Goal: Find specific fact: Find specific fact

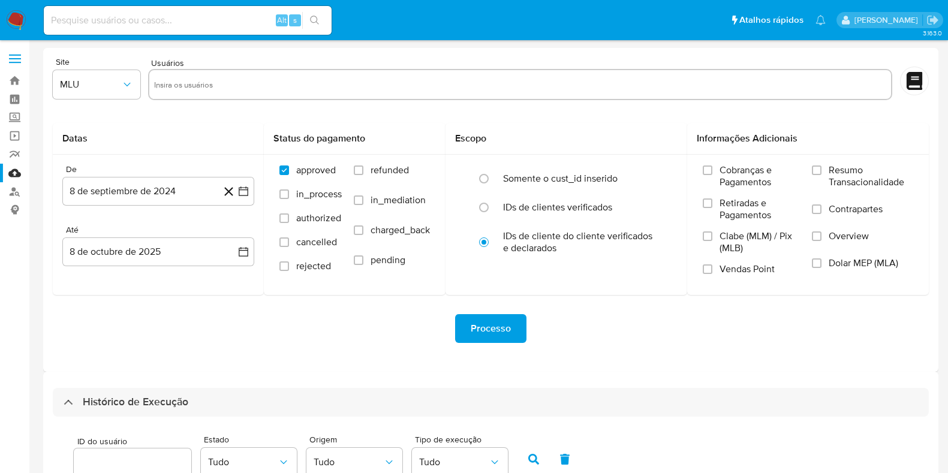
select select "10"
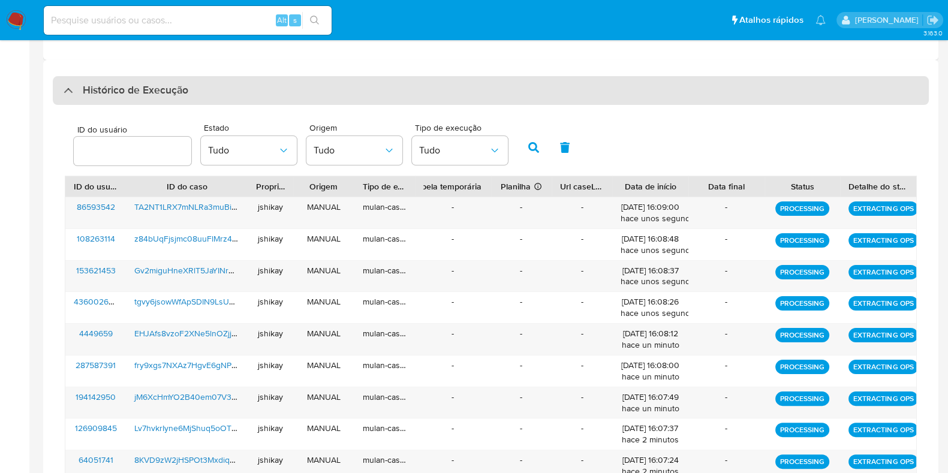
click at [124, 88] on h3 "Histórico de Execução" at bounding box center [136, 90] width 106 height 14
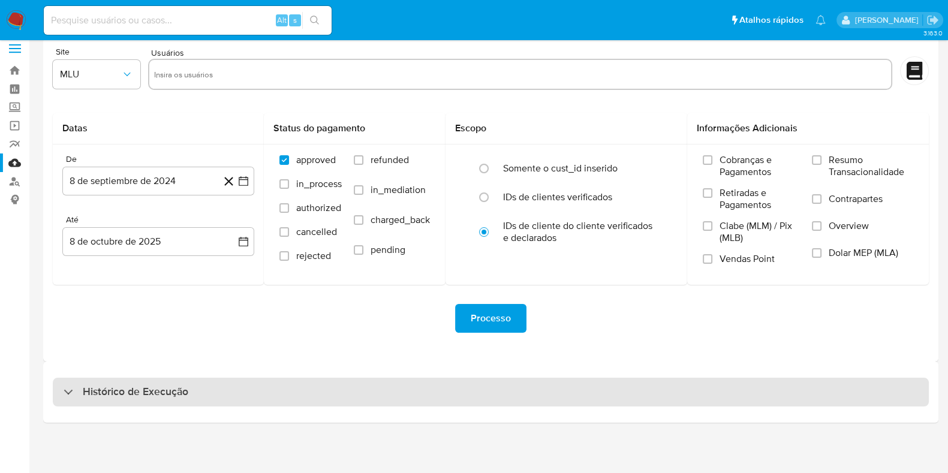
click at [105, 392] on h3 "Histórico de Execução" at bounding box center [136, 392] width 106 height 14
select select "10"
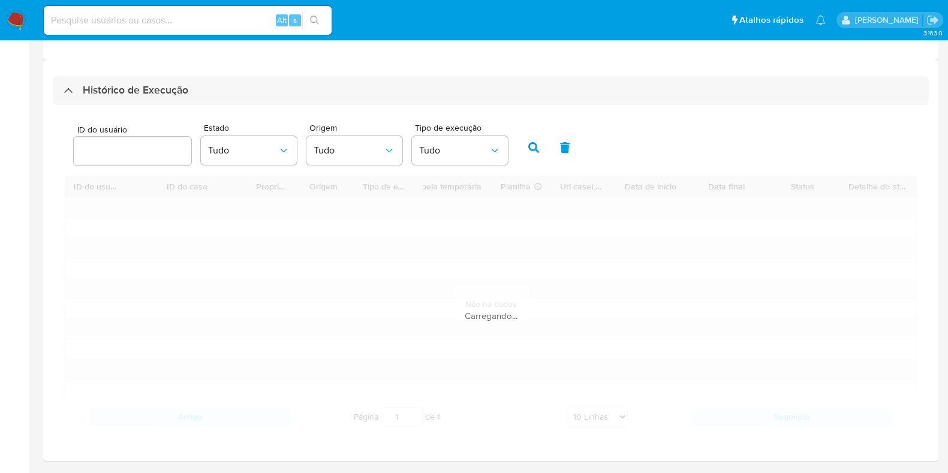
scroll to position [348, 0]
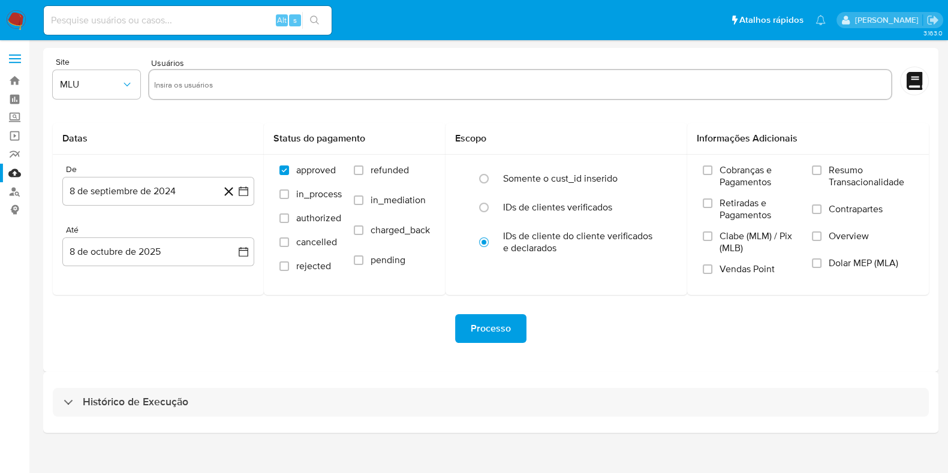
drag, startPoint x: 0, startPoint y: 0, endPoint x: 255, endPoint y: 327, distance: 414.8
click at [255, 327] on div "Processo" at bounding box center [491, 328] width 876 height 29
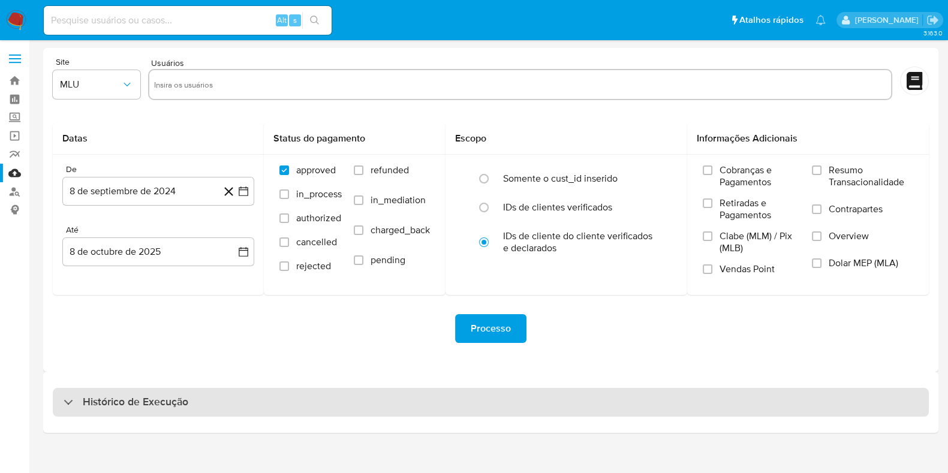
click at [183, 393] on div "Histórico de Execução" at bounding box center [491, 402] width 876 height 29
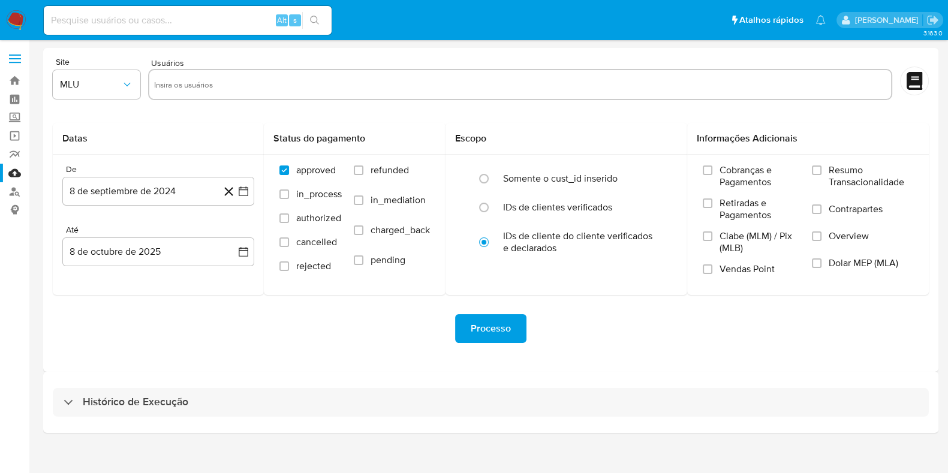
select select "10"
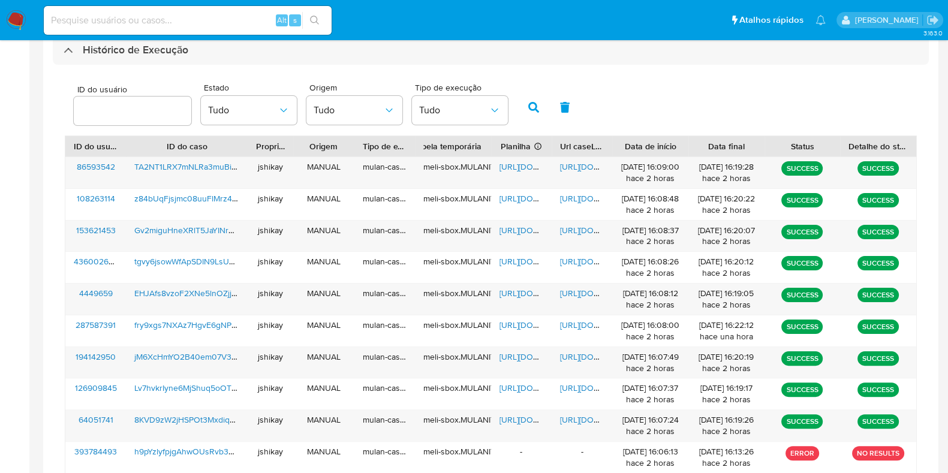
scroll to position [375, 0]
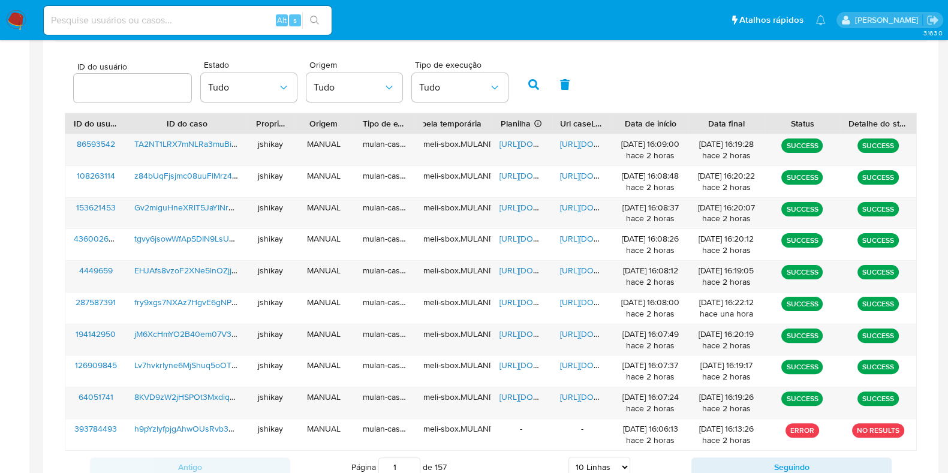
click at [614, 87] on div "ID do usuário Estado Tudo Origem Tudo Tipo de execução Tudo" at bounding box center [491, 83] width 852 height 59
click at [525, 145] on span "https://docs.google.com/spreadsheets/d/1-cJSyFa5jA2bu6pfp3wc5M23OxPo4Cou9EGYuGJ…" at bounding box center [540, 144] width 83 height 12
click at [570, 145] on span "https://docs.google.com/document/d/1n_f0Xn9U4C_XPweJZzE0UMUqy4KMBIQhIl1kE5SURLI…" at bounding box center [601, 144] width 83 height 12
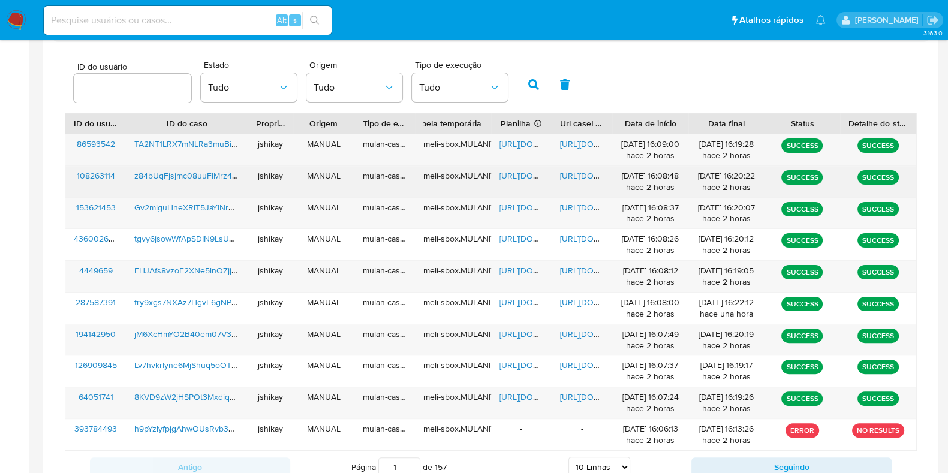
click at [519, 174] on span "https://docs.google.com/spreadsheets/d/1xJaXQdw8EAPuDmOsb3P4bTuF9Bmvgjp7-71E0SL…" at bounding box center [540, 176] width 83 height 12
click at [583, 173] on span "https://docs.google.com/document/d/18j302bFFzELLnhc_VaASiMPan8hgsVKWUrPAKz8RpQk…" at bounding box center [601, 176] width 83 height 12
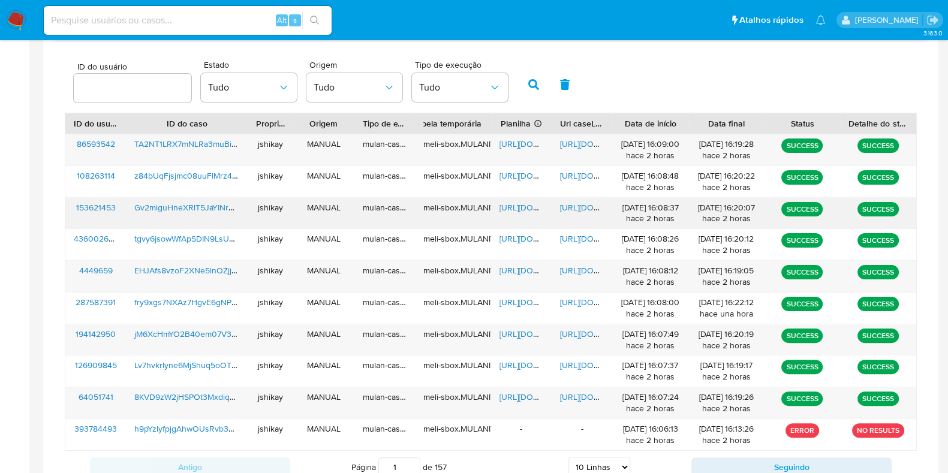
click at [513, 211] on span "https://docs.google.com/spreadsheets/d/1MGpWCc5XnYLgDoJzMOsB740G9omrbF9SYZuuboR…" at bounding box center [540, 207] width 83 height 12
click at [573, 207] on span "https://docs.google.com/document/d/1bfKXaug4WlWPwxcQXaAM-LOGzTrBECsTcomjcRyBcgQ…" at bounding box center [601, 207] width 83 height 12
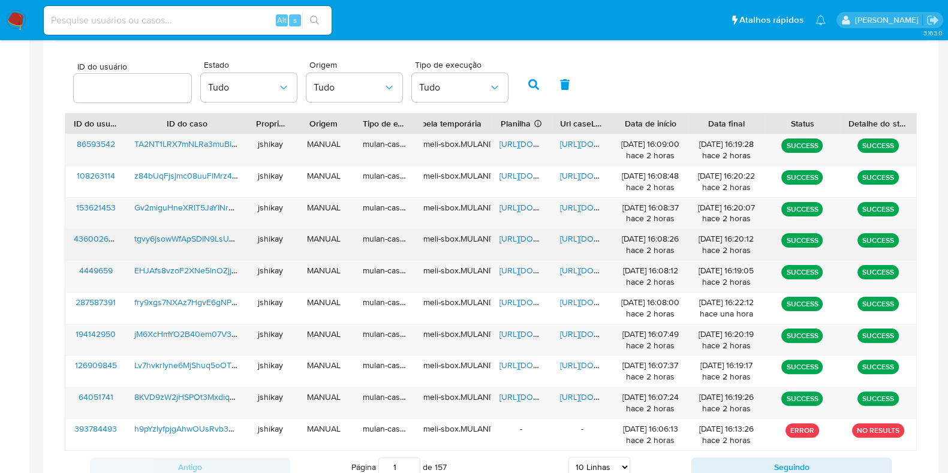
drag, startPoint x: 525, startPoint y: 233, endPoint x: 570, endPoint y: 237, distance: 45.2
click at [525, 233] on span "https://docs.google.com/spreadsheets/d/1qcb_T5WTE8zDyIgCpzPgAbjDyVcsCY_jsqEm7UA…" at bounding box center [540, 239] width 83 height 12
click at [583, 234] on span "https://docs.google.com/document/d/1LZeCaaJTJRgyvhAM0P37sAGum5rPMaXq2MNJu7r0xUc…" at bounding box center [601, 239] width 83 height 12
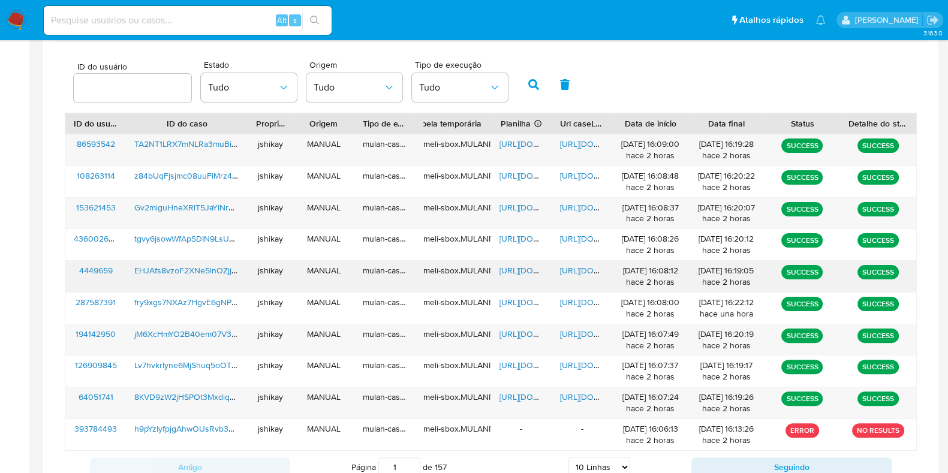
click at [528, 264] on span "https://docs.google.com/spreadsheets/d/1Qv9D_SjPnoTVMQRB3Xq8QkTLDjz212W_PLRIWZC…" at bounding box center [540, 270] width 83 height 12
click at [568, 266] on span "https://docs.google.com/document/d/1Z4urejNYbZYhQC7t7J_HkAgdE153ncA2R6BYAenMTJE…" at bounding box center [601, 270] width 83 height 12
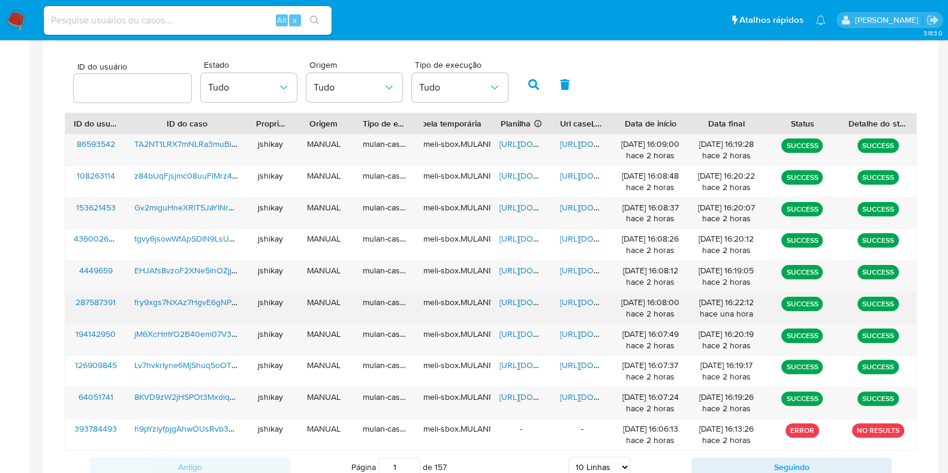
click at [525, 300] on span "https://docs.google.com/spreadsheets/d/104FEeIg3xTTm690VYcG-IWS3uCiBm7w0iYJopxt…" at bounding box center [540, 302] width 83 height 12
click at [565, 300] on span "https://docs.google.com/document/d/1siGOU0KAIGY8Nbi1pcHto4OpVSUA8fCKEjOztNiCPa0…" at bounding box center [601, 302] width 83 height 12
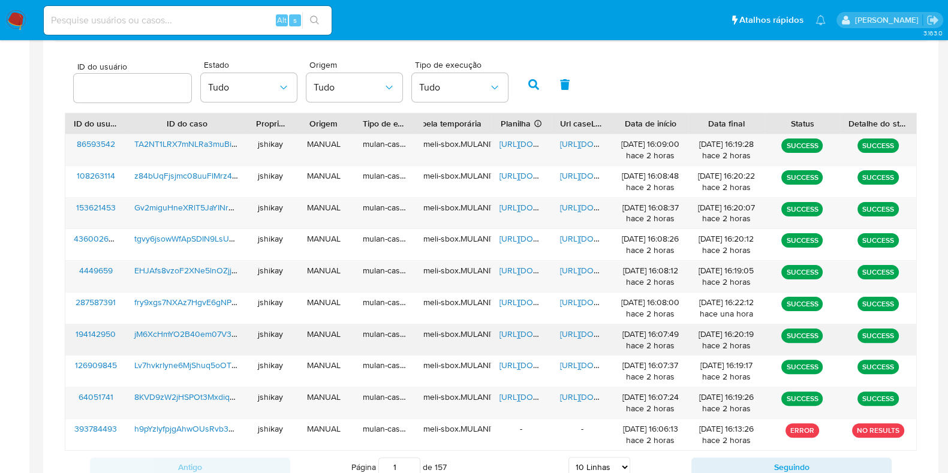
drag, startPoint x: 505, startPoint y: 332, endPoint x: 590, endPoint y: 340, distance: 85.6
click at [505, 332] on span "https://docs.google.com/spreadsheets/d/1apLGnlpSRdBMSidOIY1keWFXKrgTGd99bHhzQaw…" at bounding box center [540, 334] width 83 height 12
click at [582, 337] on span "https://docs.google.com/document/d/1ZOnKkiRTKRtV3vlC-z6YsZwmnGElW7slMSqObfcvmq4…" at bounding box center [601, 334] width 83 height 12
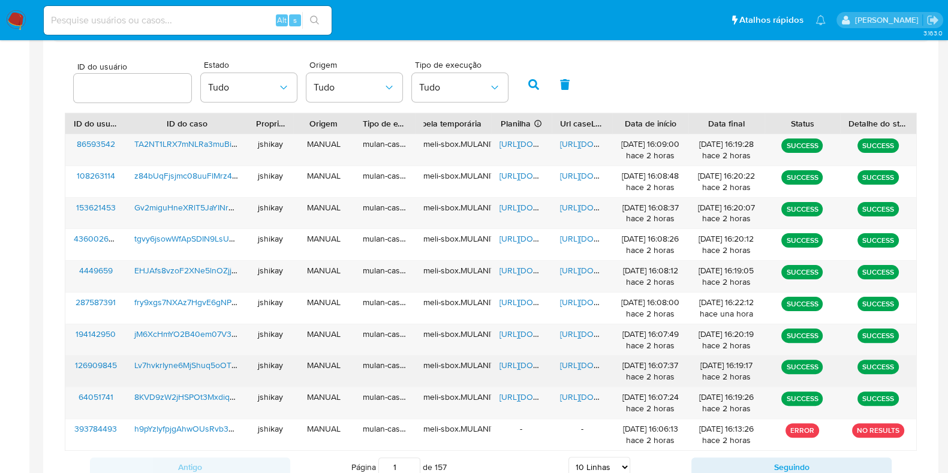
click at [522, 356] on div "https://docs.google.com/spreadsheets/d/1yBplsUhv4jOu0S0vKkefymyuyGUTnE8_T1LI5LD…" at bounding box center [521, 371] width 61 height 31
click at [523, 366] on span "https://docs.google.com/spreadsheets/d/1yBplsUhv4jOu0S0vKkefymyuyGUTnE8_T1LI5LD…" at bounding box center [540, 365] width 83 height 12
click at [565, 368] on span "https://docs.google.com/document/d/1wHmXFwR12XCxZbT4HO_i9KwKRG-qABHg4-CKEHw-AuI…" at bounding box center [601, 365] width 83 height 12
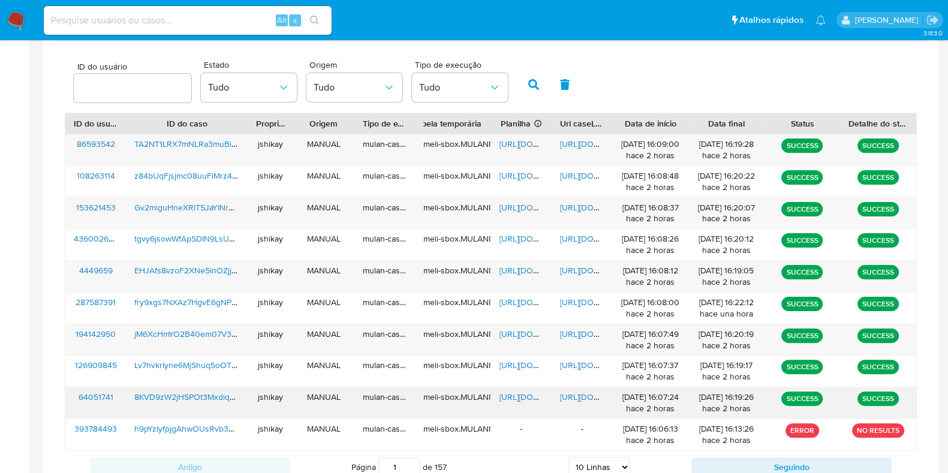
click at [519, 393] on span "https://docs.google.com/spreadsheets/d/1ICHubh2zx_C4pp__S1JraXtkw_G1qUayoq4zsSY…" at bounding box center [540, 397] width 83 height 12
click at [568, 394] on span "https://docs.google.com/document/d/1Tl5FiwZ2XprGkiR0MKdfN_BRy4jVCWKKkYL9zIPRsJ0…" at bounding box center [601, 397] width 83 height 12
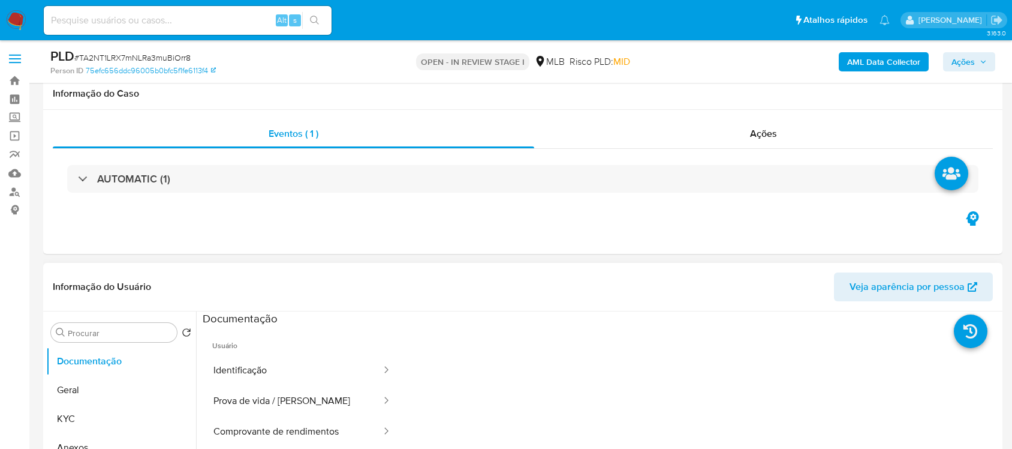
scroll to position [375, 0]
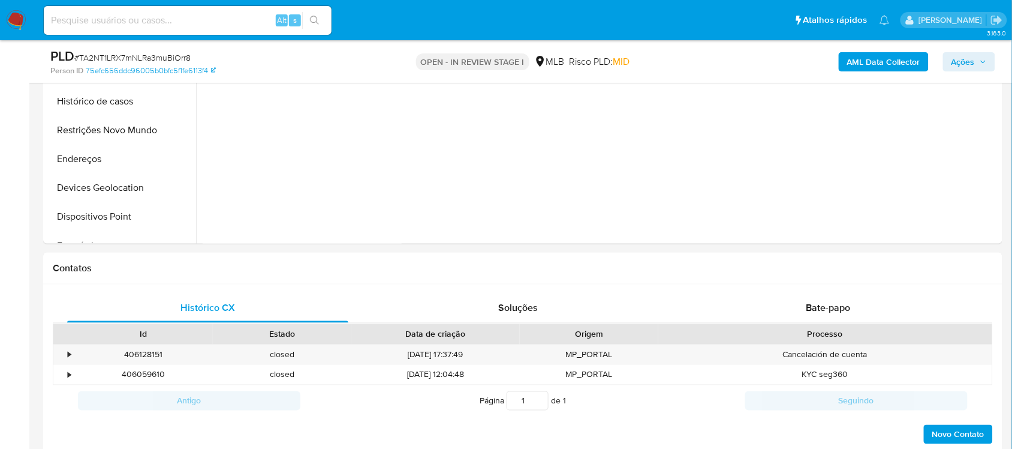
drag, startPoint x: 228, startPoint y: 364, endPoint x: -53, endPoint y: 353, distance: 282.1
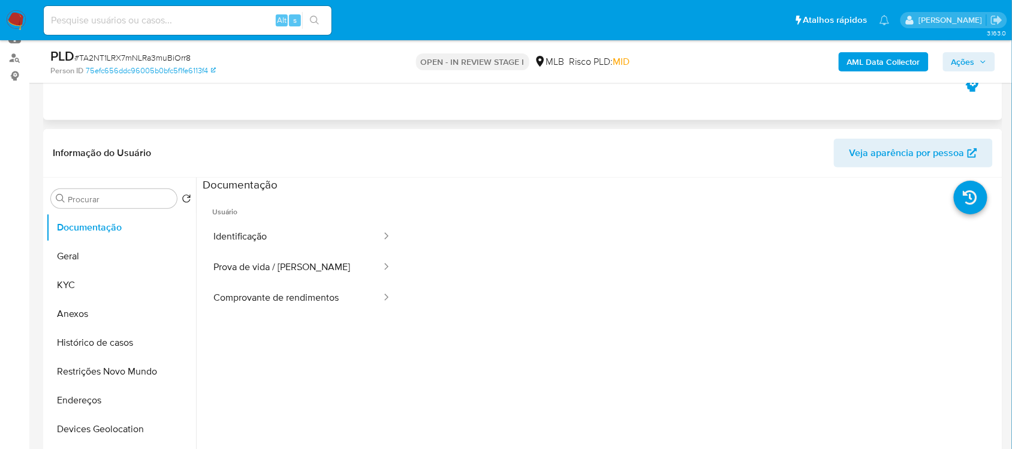
scroll to position [150, 0]
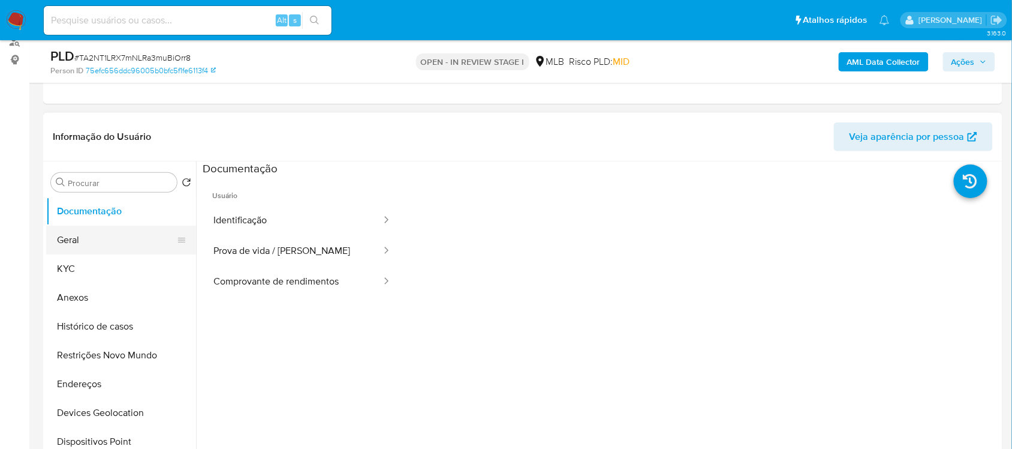
click at [110, 244] on button "Geral" at bounding box center [116, 239] width 140 height 29
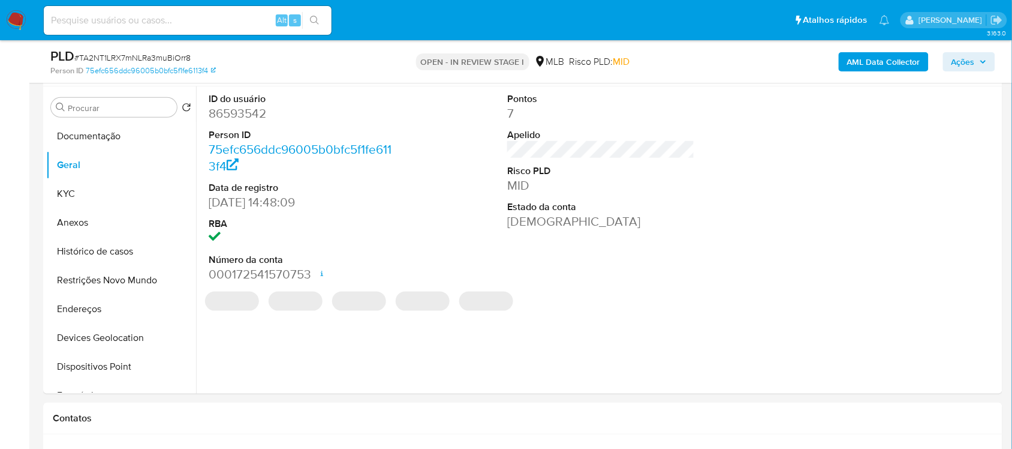
scroll to position [179, 0]
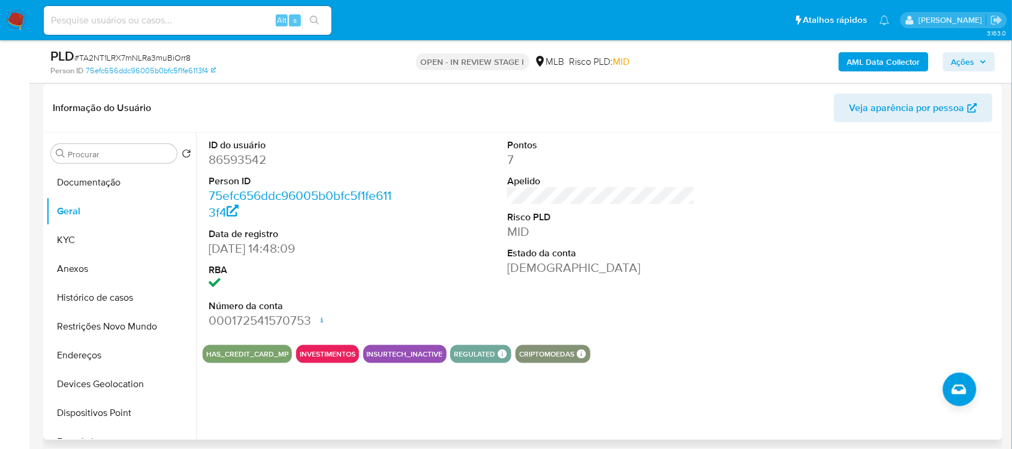
click at [233, 151] on dd "86593542" at bounding box center [302, 159] width 187 height 17
copy dd "86593542"
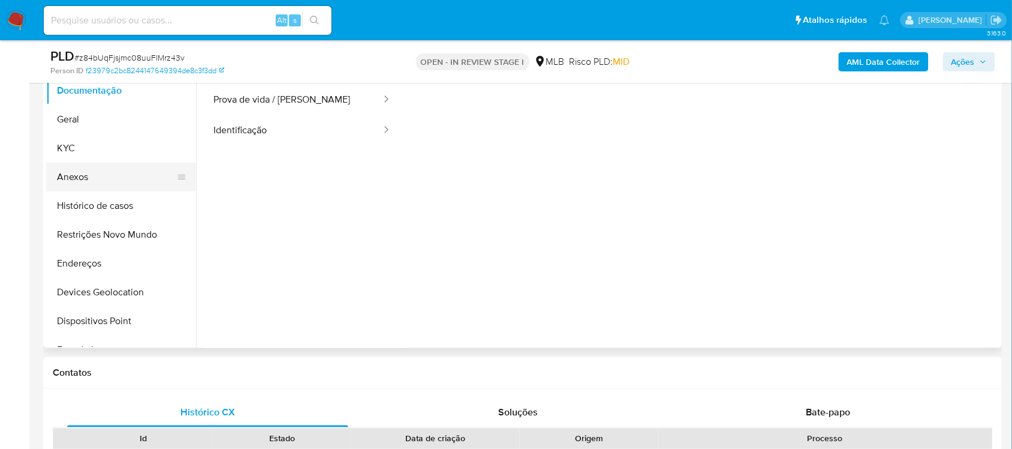
scroll to position [225, 0]
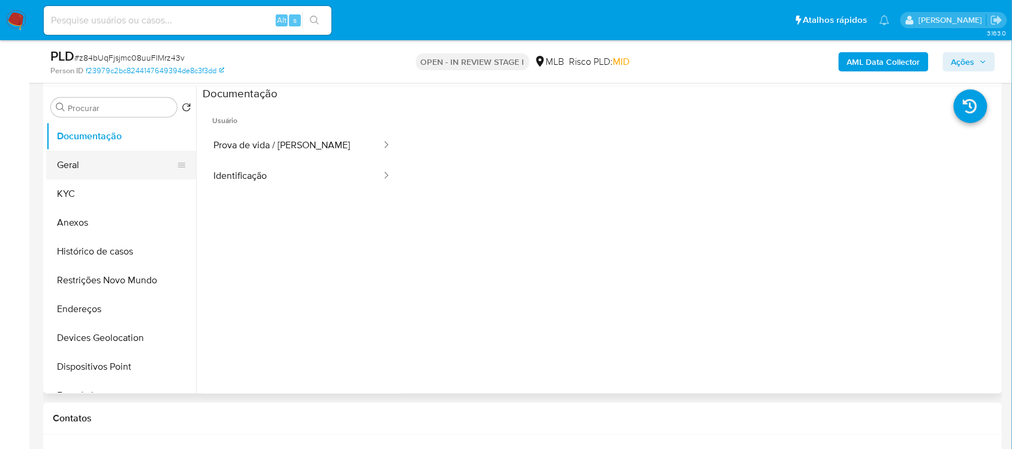
click at [78, 166] on button "Geral" at bounding box center [116, 165] width 140 height 29
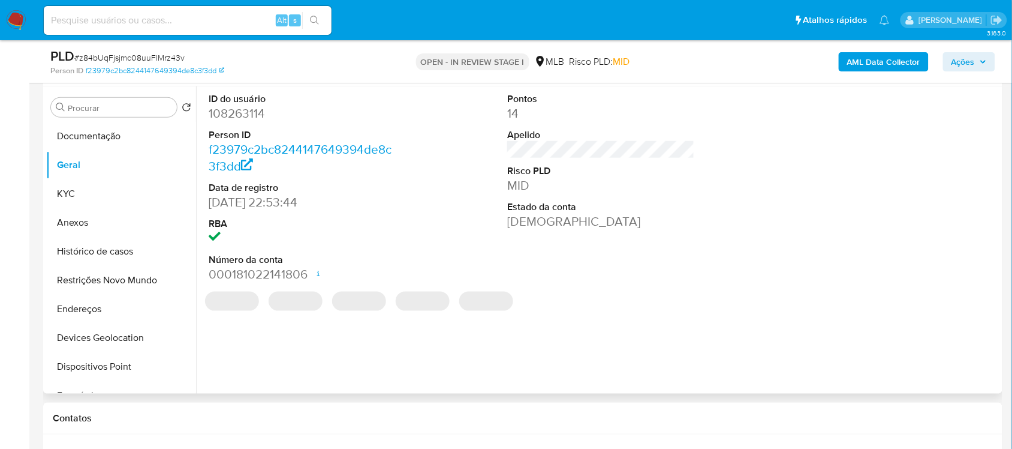
click at [258, 118] on dd "108263114" at bounding box center [302, 113] width 187 height 17
copy dd "108263114"
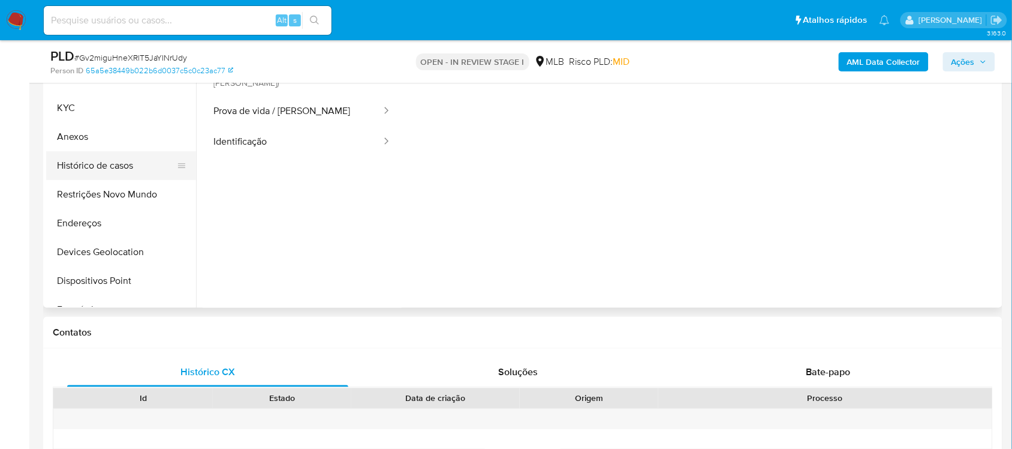
scroll to position [225, 0]
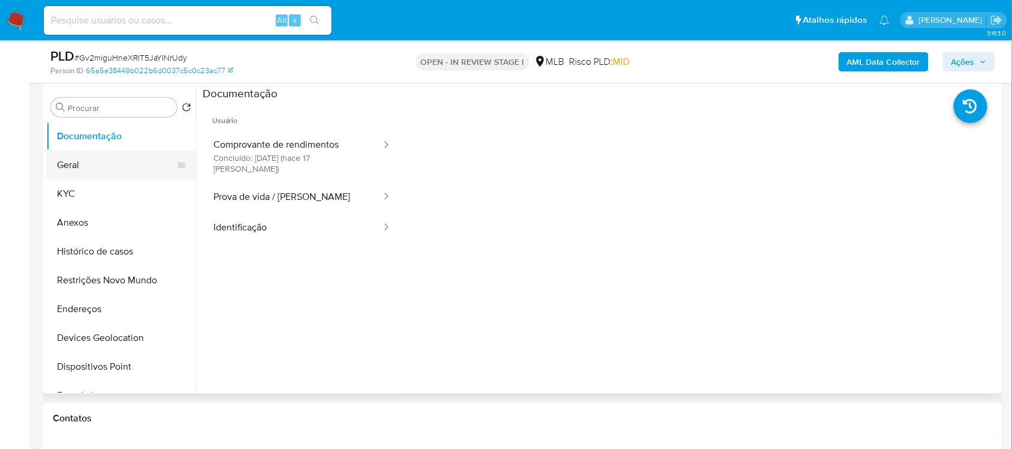
click at [80, 163] on button "Geral" at bounding box center [116, 165] width 140 height 29
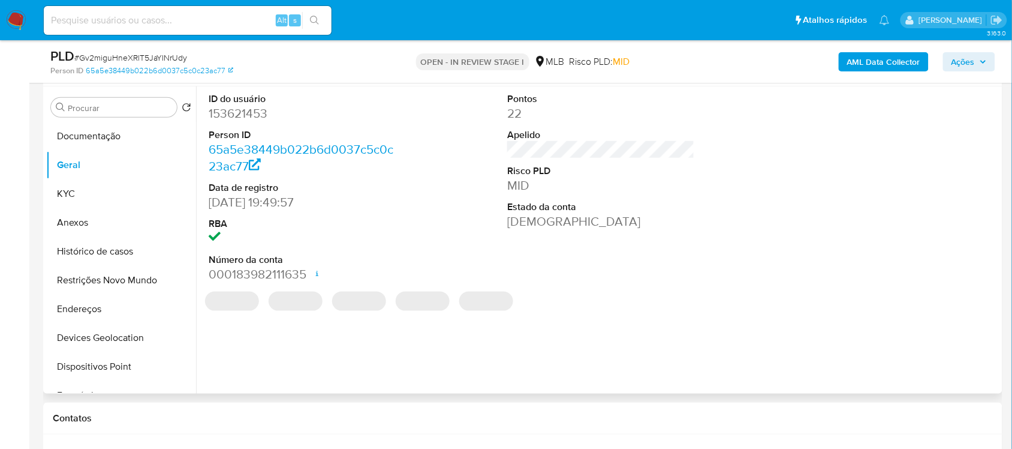
click at [237, 118] on dd "153621453" at bounding box center [302, 113] width 187 height 17
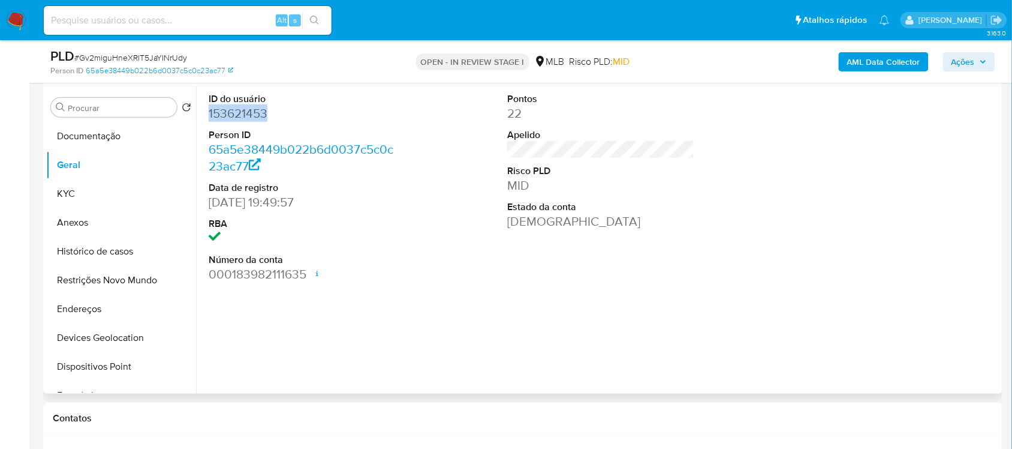
click at [237, 118] on dd "153621453" at bounding box center [302, 113] width 187 height 17
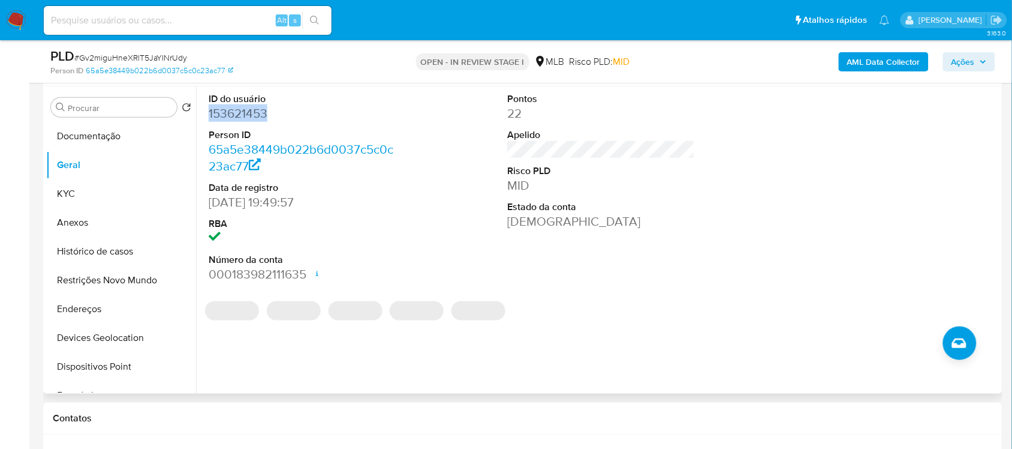
copy dd "153621453"
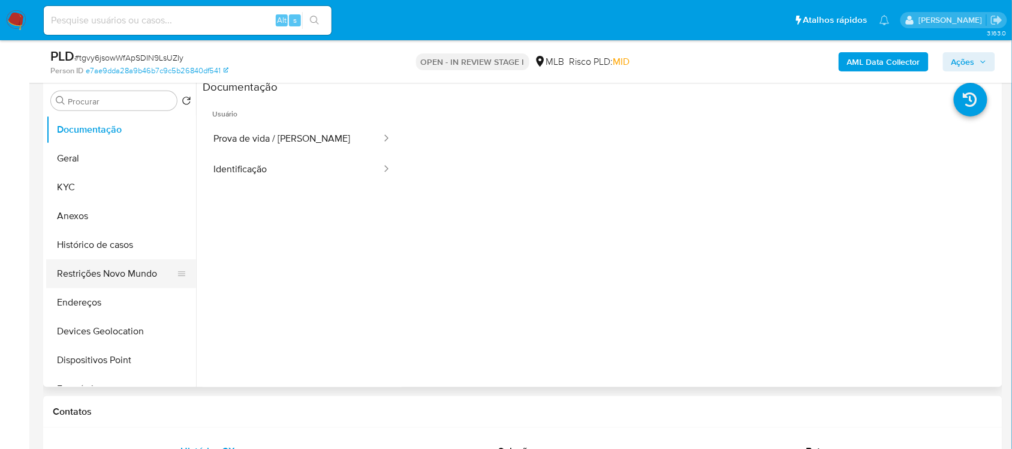
scroll to position [225, 0]
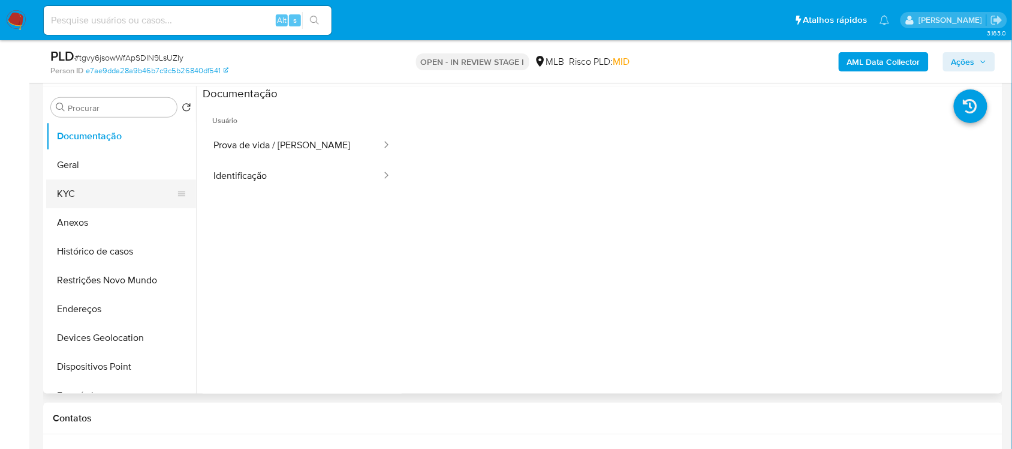
click at [96, 185] on button "KYC" at bounding box center [116, 193] width 140 height 29
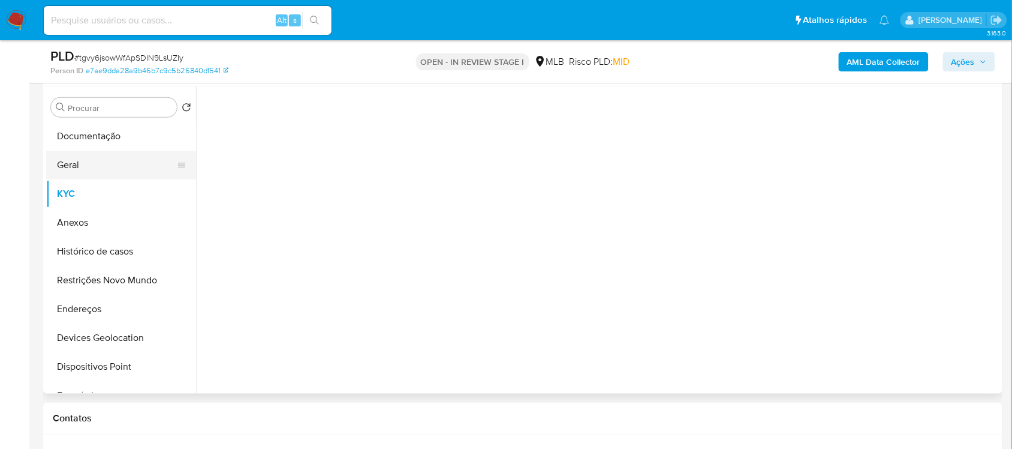
click at [101, 168] on button "Geral" at bounding box center [116, 165] width 140 height 29
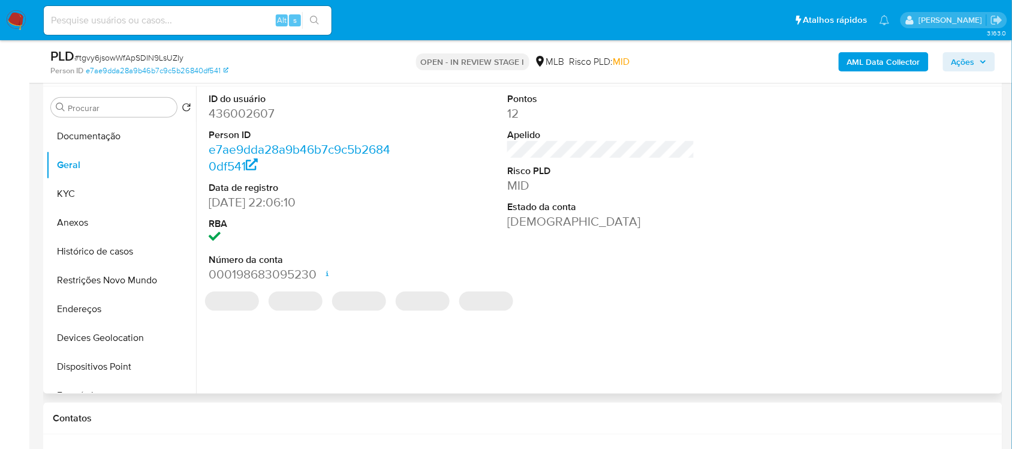
click at [240, 115] on dd "436002607" at bounding box center [302, 113] width 187 height 17
copy dd "436002607"
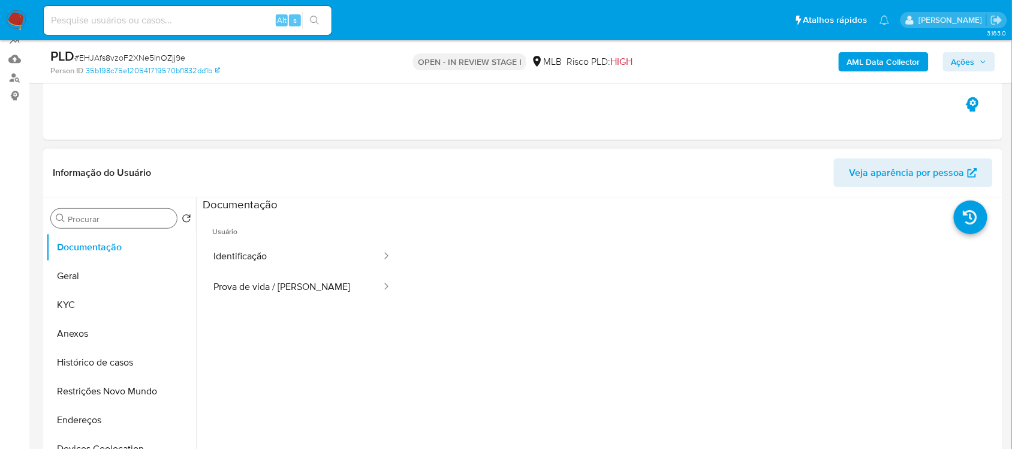
scroll to position [75, 0]
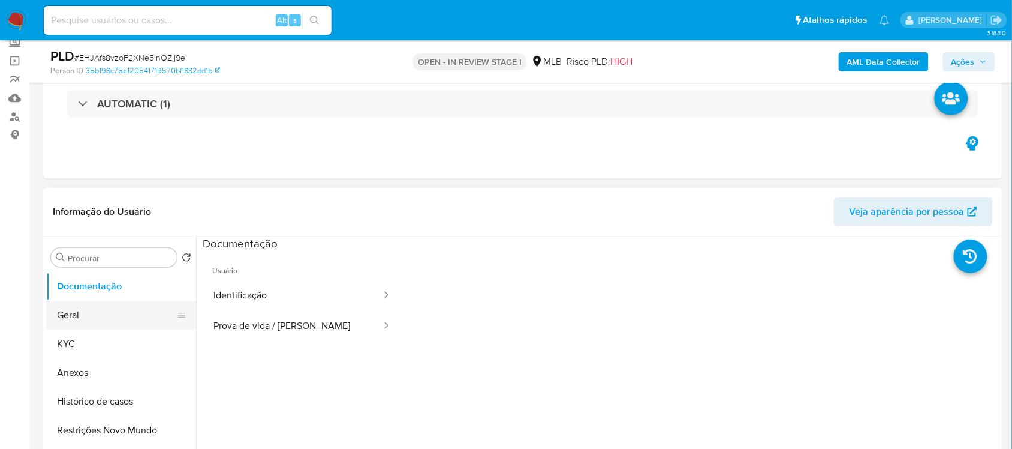
click at [107, 327] on button "Geral" at bounding box center [116, 314] width 140 height 29
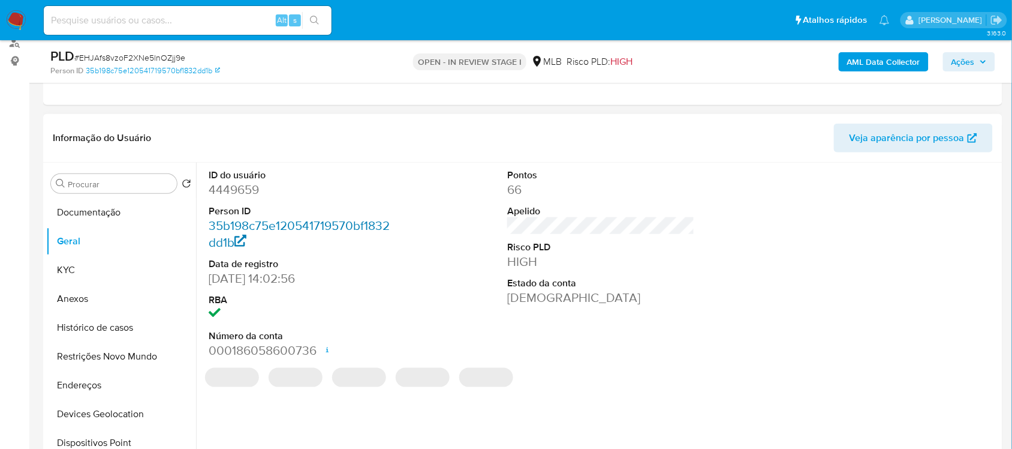
scroll to position [150, 0]
click at [232, 195] on dd "4449659" at bounding box center [302, 188] width 187 height 17
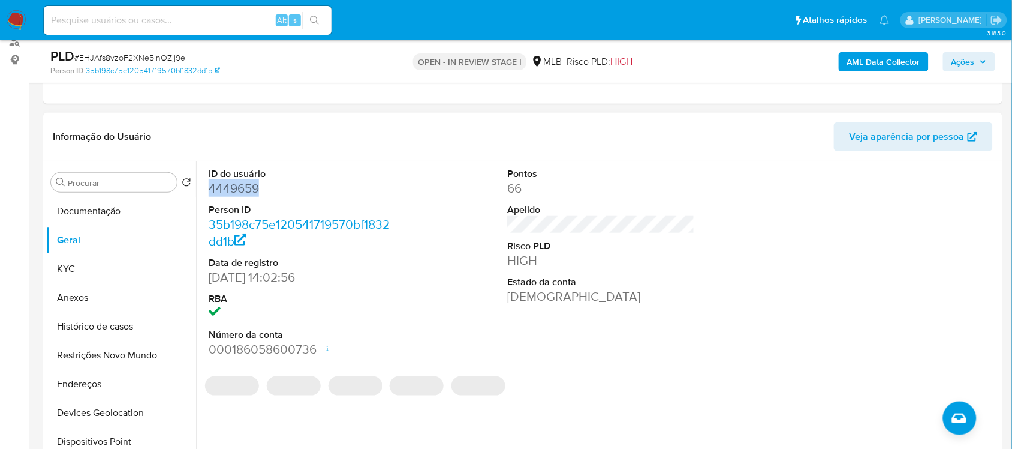
click at [232, 195] on dd "4449659" at bounding box center [302, 188] width 187 height 17
copy dd "4449659"
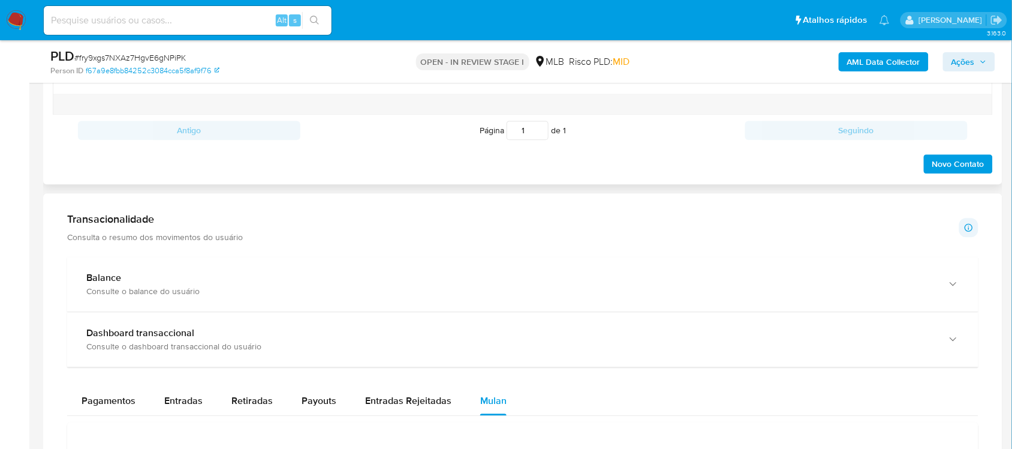
scroll to position [525, 0]
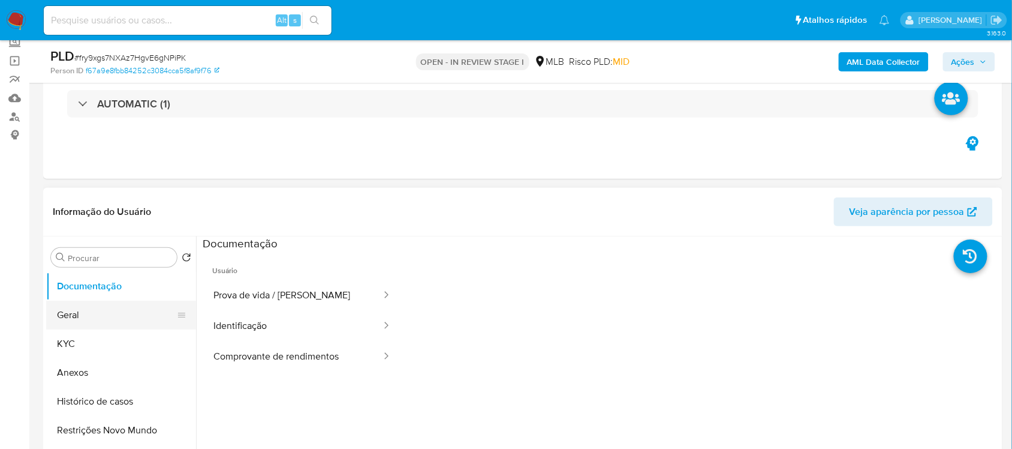
click at [87, 312] on button "Geral" at bounding box center [116, 314] width 140 height 29
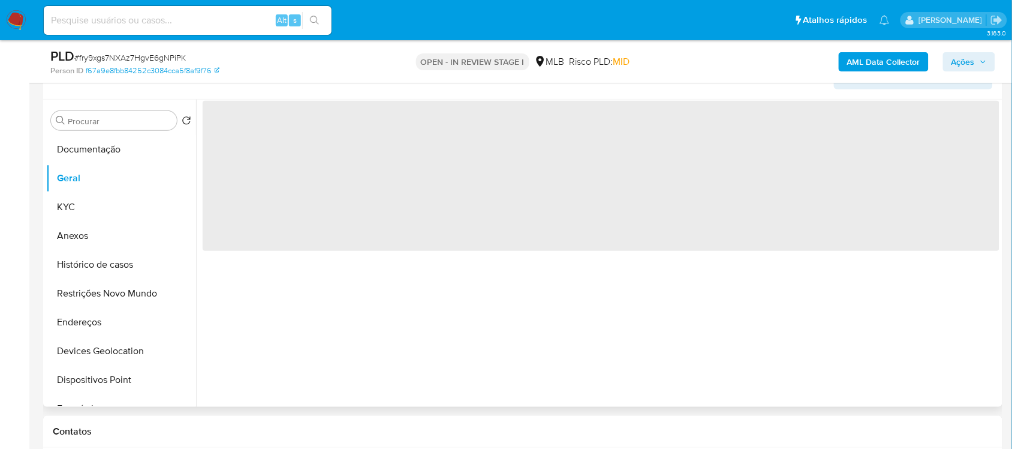
scroll to position [225, 0]
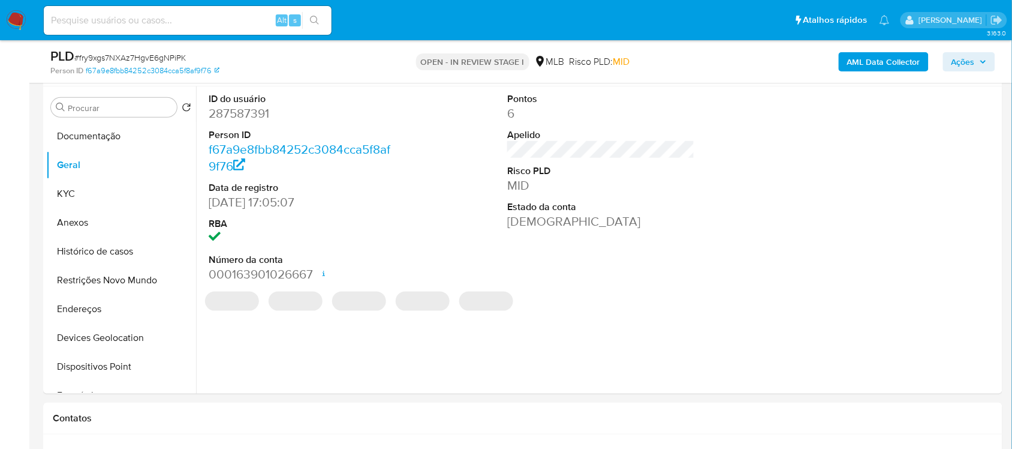
click at [251, 112] on dd "287587391" at bounding box center [302, 113] width 187 height 17
copy dd "287587391"
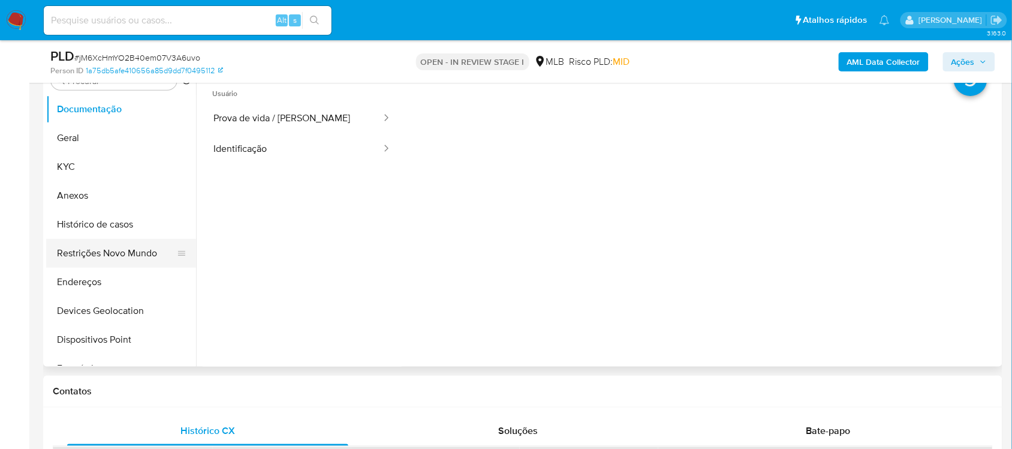
scroll to position [225, 0]
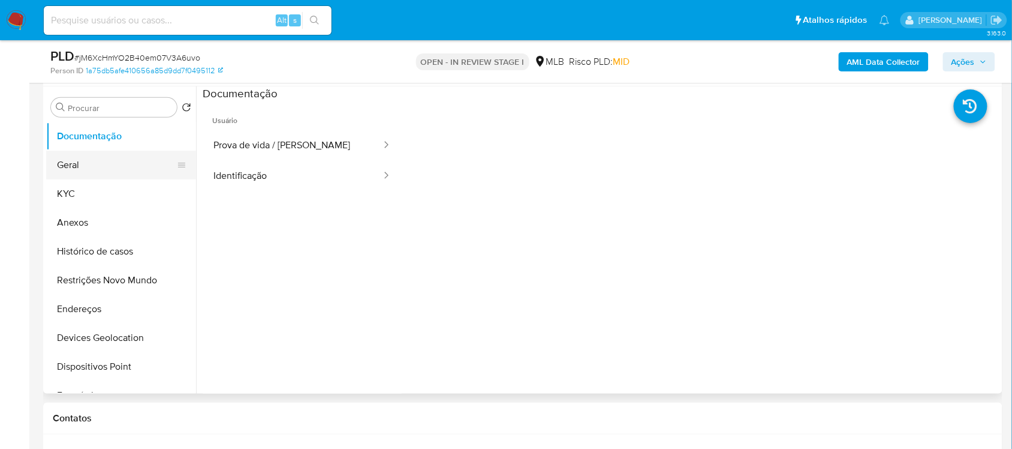
click at [101, 157] on button "Geral" at bounding box center [116, 165] width 140 height 29
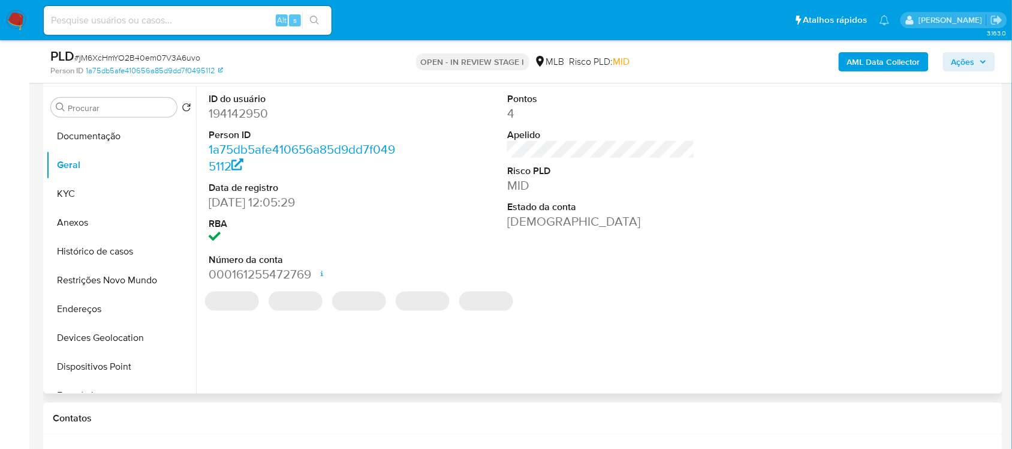
click at [262, 116] on dd "194142950" at bounding box center [302, 113] width 187 height 17
click at [262, 115] on dd "194142950" at bounding box center [302, 113] width 187 height 17
copy dd "194142950"
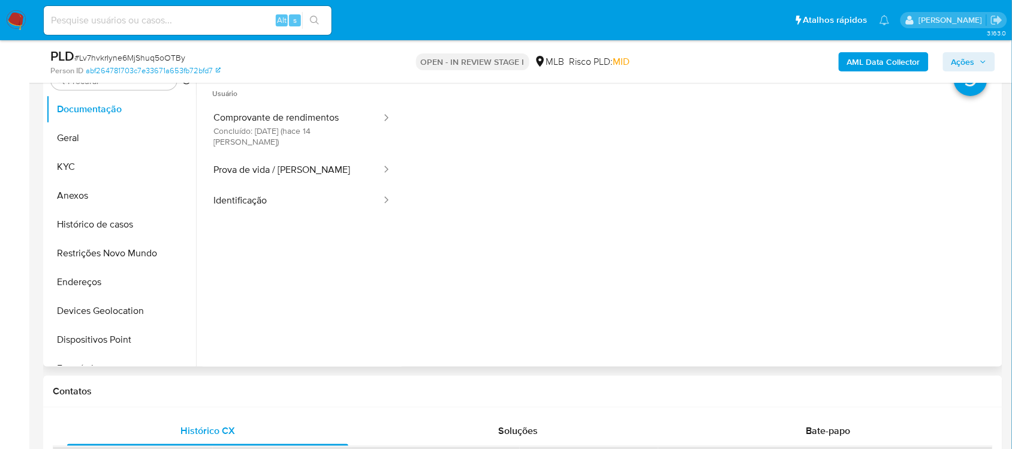
scroll to position [225, 0]
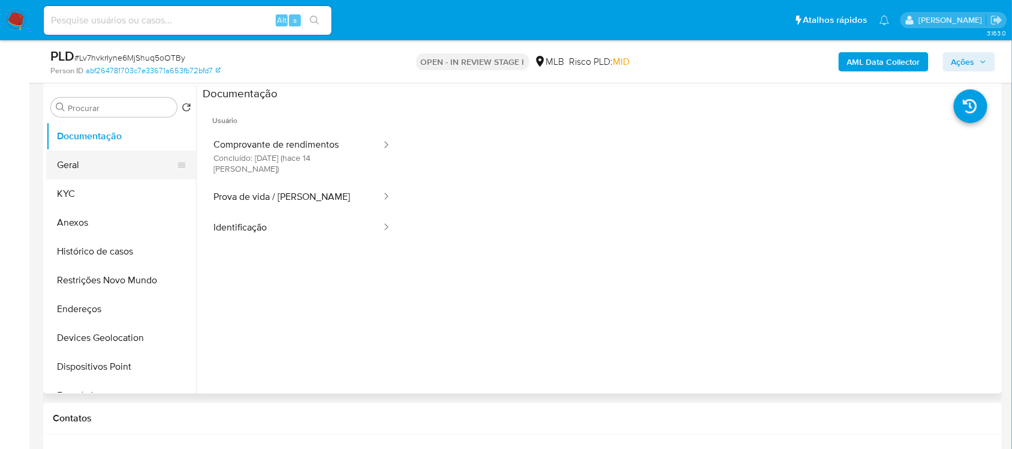
click at [106, 160] on button "Geral" at bounding box center [116, 165] width 140 height 29
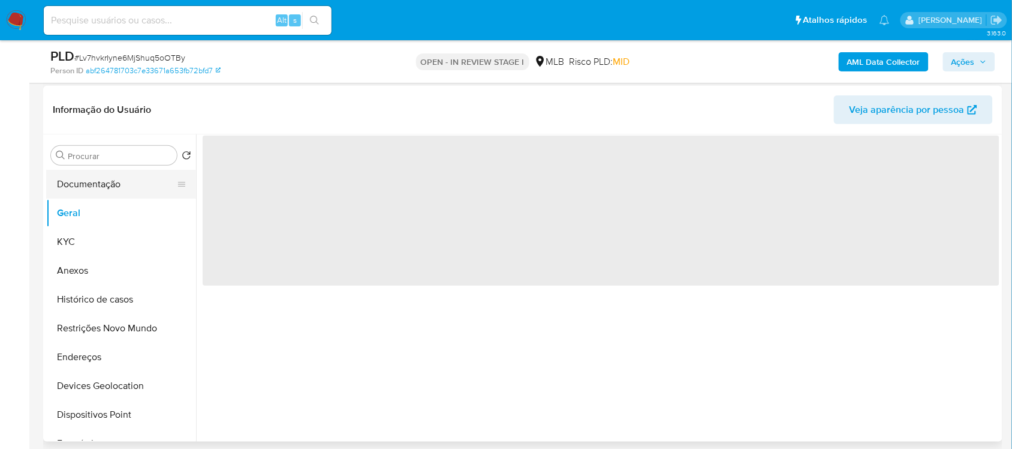
scroll to position [150, 0]
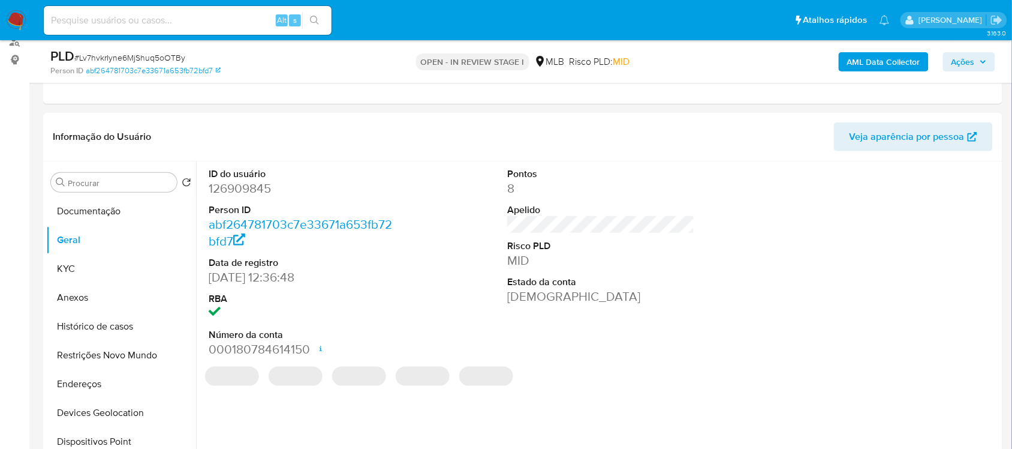
click at [253, 191] on dd "126909845" at bounding box center [302, 188] width 187 height 17
copy dd "126909845"
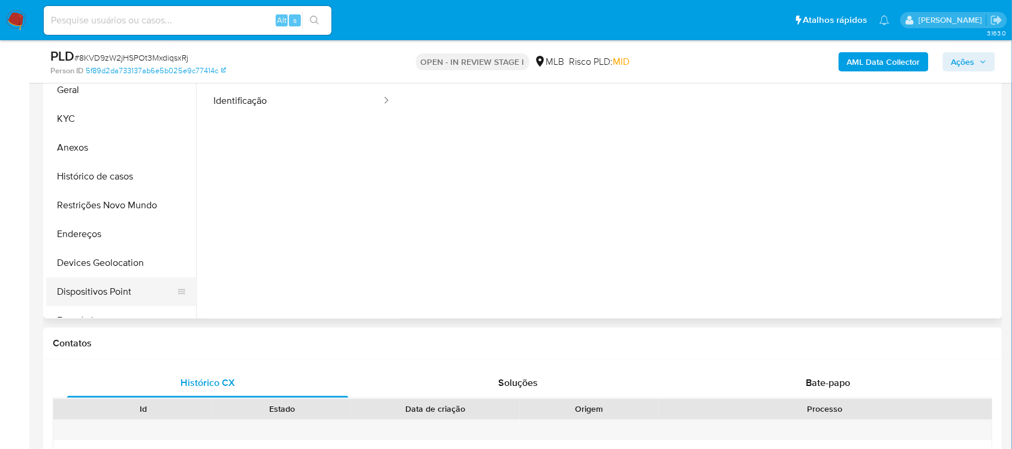
scroll to position [150, 0]
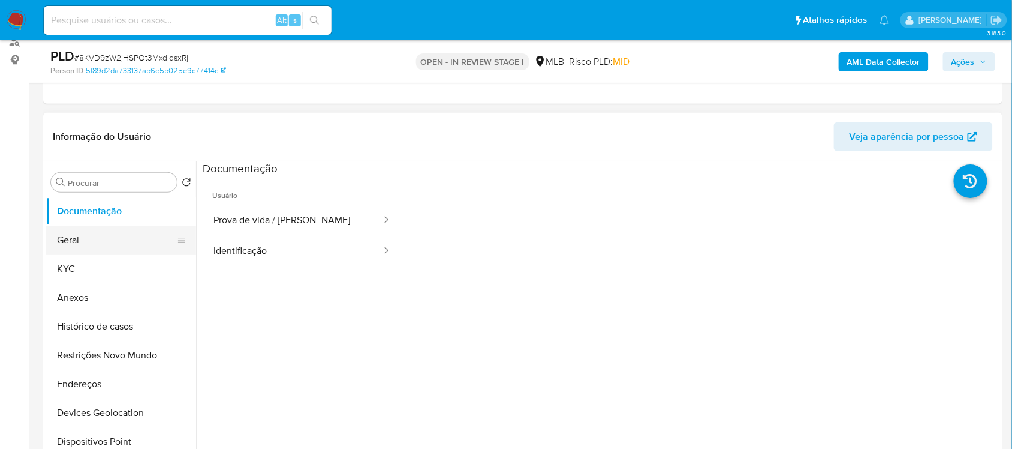
drag, startPoint x: 92, startPoint y: 239, endPoint x: 107, endPoint y: 231, distance: 16.6
click at [92, 239] on button "Geral" at bounding box center [116, 239] width 140 height 29
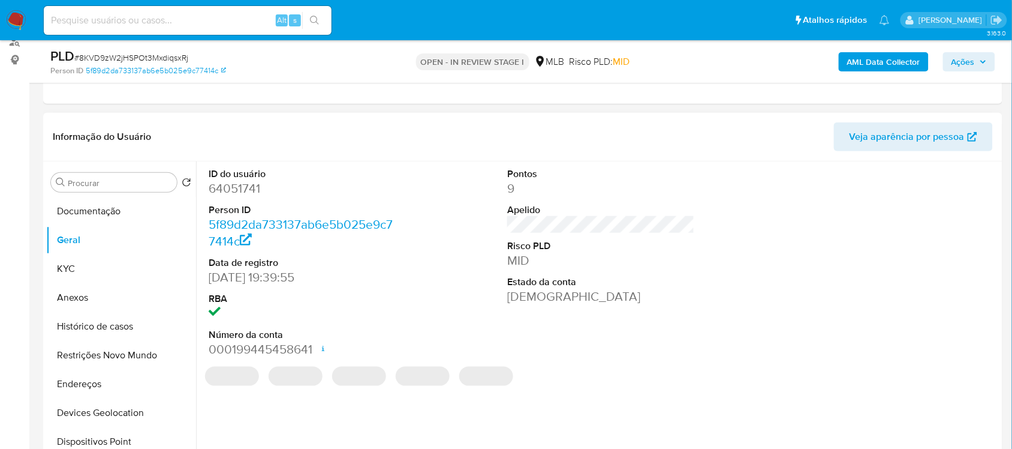
click at [255, 190] on dd "64051741" at bounding box center [302, 188] width 187 height 17
copy dd "64051741"
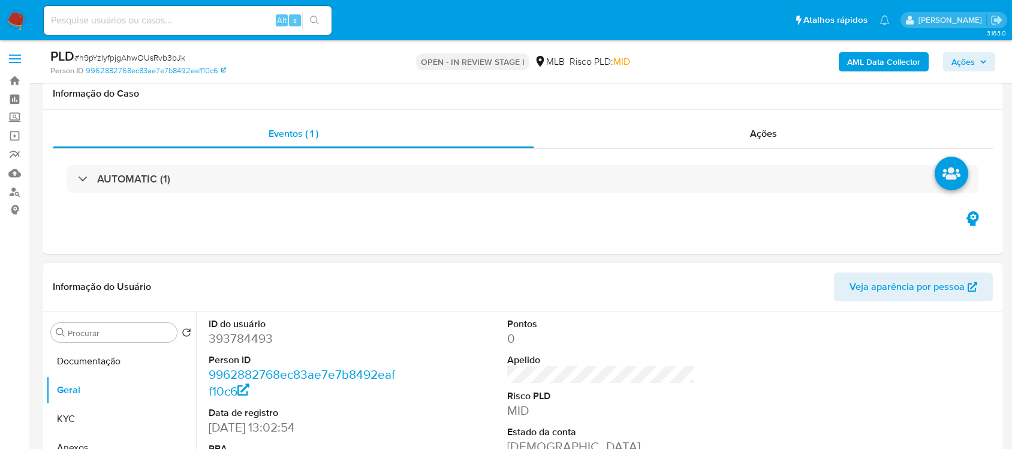
scroll to position [225, 0]
